Goal: Transaction & Acquisition: Download file/media

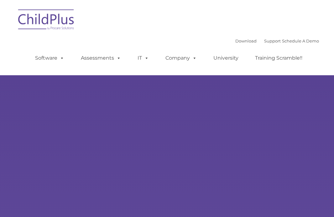
select select "MEDIUM"
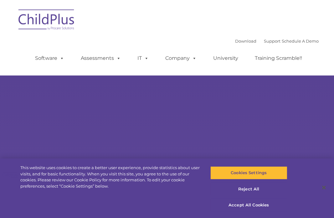
select select "MEDIUM"
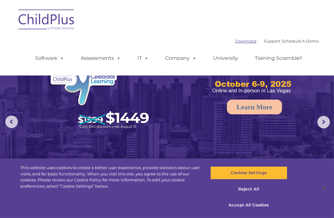
click at [237, 43] on link "Download" at bounding box center [245, 40] width 21 height 5
